Goal: Task Accomplishment & Management: Complete application form

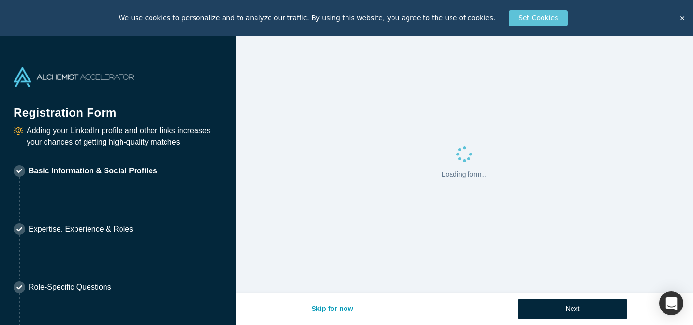
select select "US"
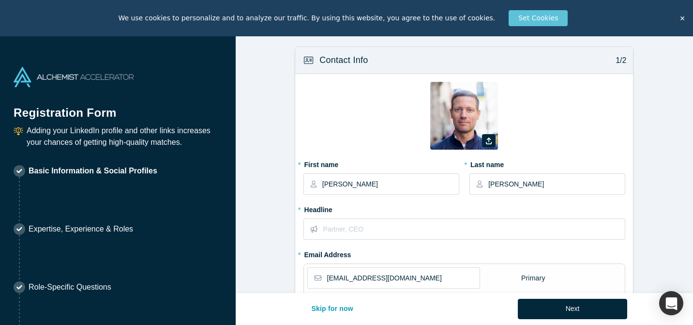
click at [686, 16] on button "✕" at bounding box center [682, 18] width 14 height 15
